Goal: Information Seeking & Learning: Find specific fact

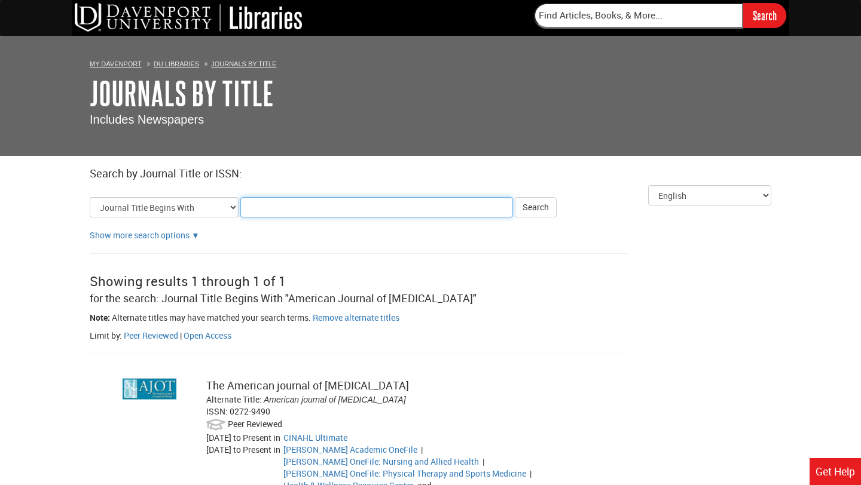
click at [293, 208] on input "Title Search Criteria" at bounding box center [376, 207] width 273 height 20
type input "exercise and stress and graduate students"
click button "Search" at bounding box center [536, 207] width 42 height 20
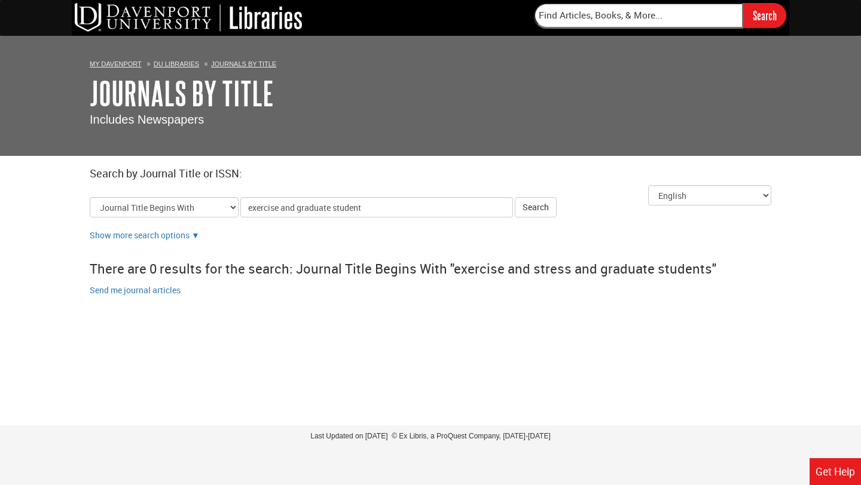
type input "exercise and graduate students"
click button "Search" at bounding box center [536, 207] width 42 height 20
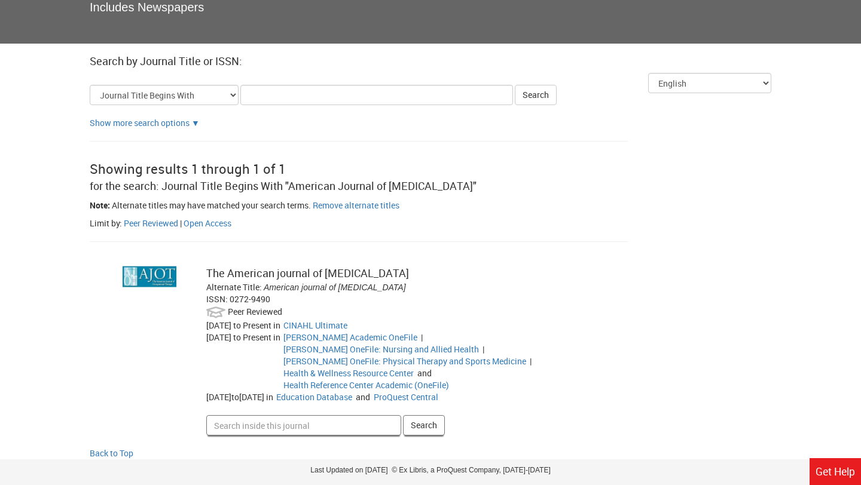
scroll to position [135, 0]
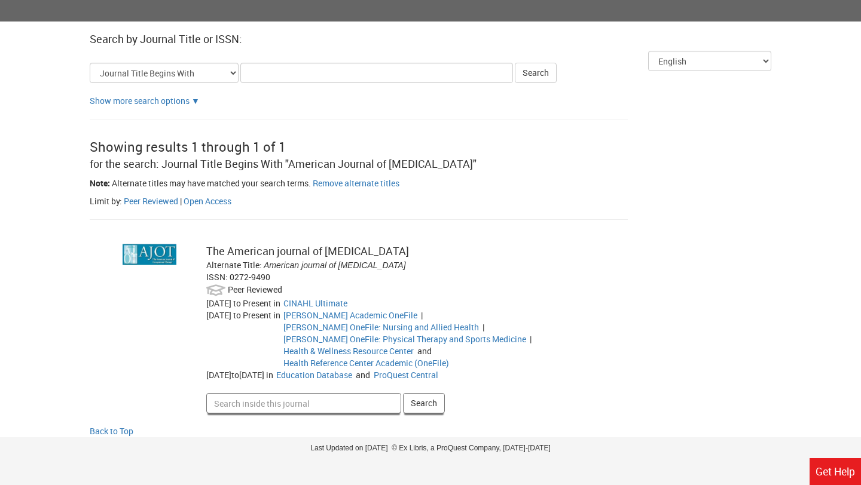
click at [279, 393] on input "Search inside this journal" at bounding box center [303, 403] width 195 height 20
type input "exercise and stress and graduate students"
click at [403, 393] on button "Search" at bounding box center [424, 403] width 42 height 20
